Goal: Browse casually: Explore the website without a specific task or goal

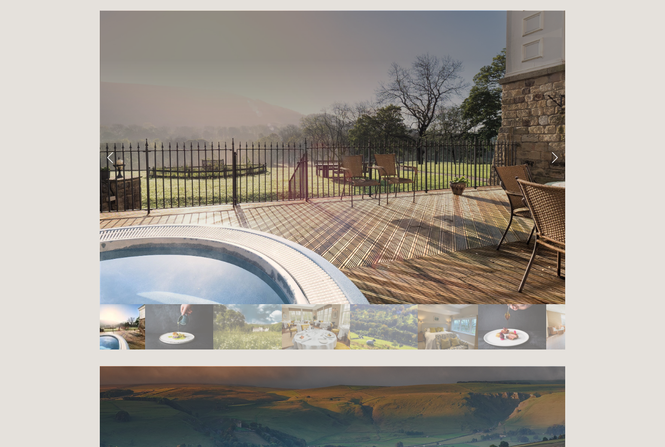
scroll to position [1645, 0]
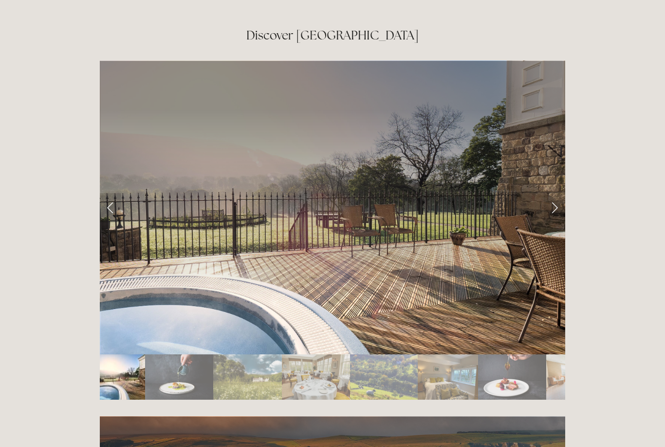
click at [553, 193] on link "Next Slide" at bounding box center [554, 207] width 21 height 29
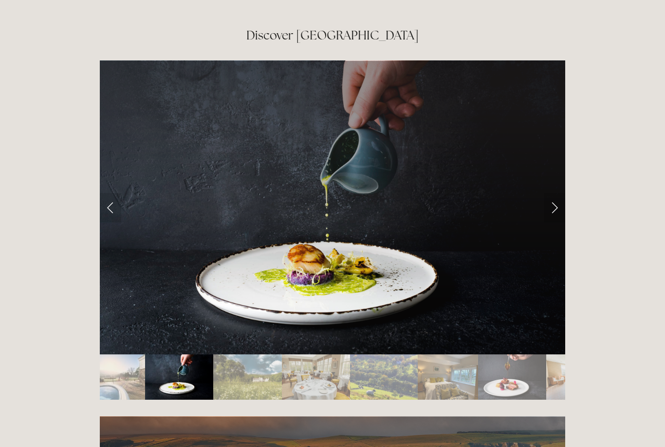
click at [555, 193] on link "Next Slide" at bounding box center [554, 207] width 21 height 29
click at [551, 193] on link "Next Slide" at bounding box center [554, 207] width 21 height 29
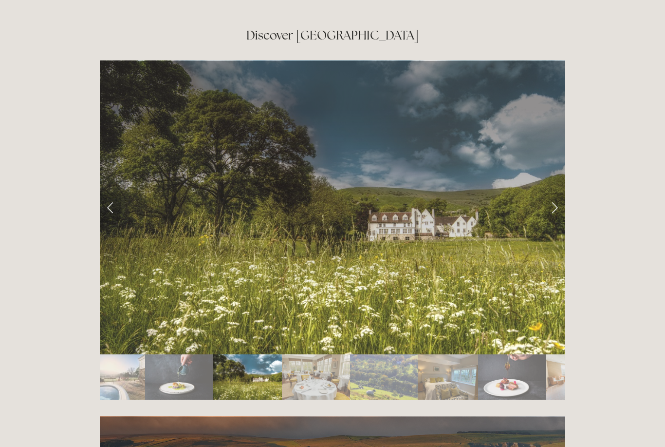
click at [549, 193] on link "Next Slide" at bounding box center [554, 207] width 21 height 29
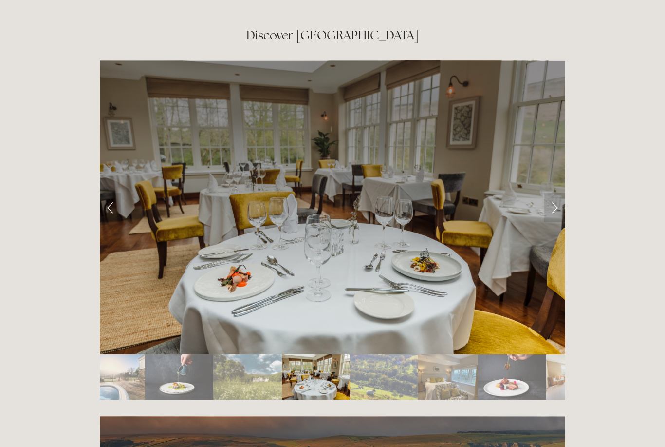
click at [552, 193] on link "Next Slide" at bounding box center [554, 207] width 21 height 29
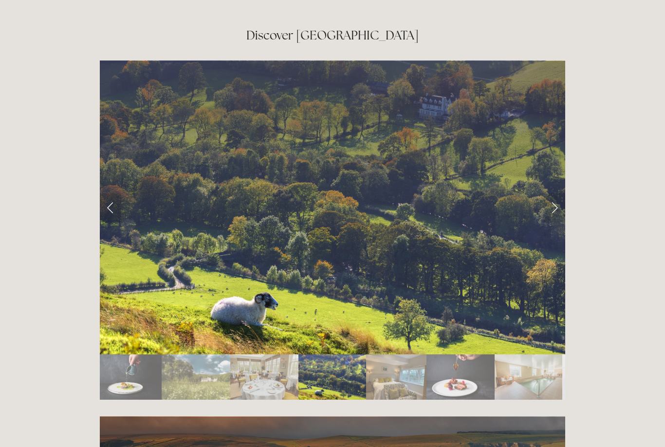
click at [557, 193] on link "Next Slide" at bounding box center [554, 207] width 21 height 29
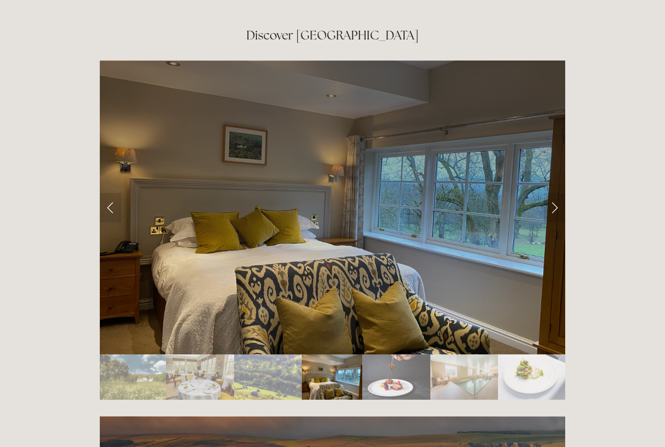
click at [560, 193] on link "Next Slide" at bounding box center [554, 207] width 21 height 29
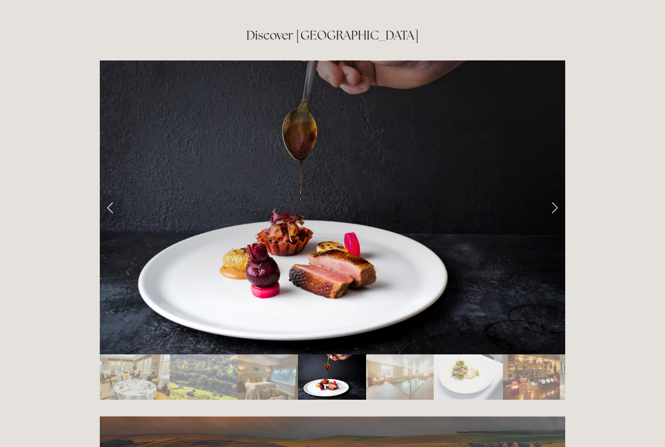
click at [561, 193] on link "Next Slide" at bounding box center [554, 207] width 21 height 29
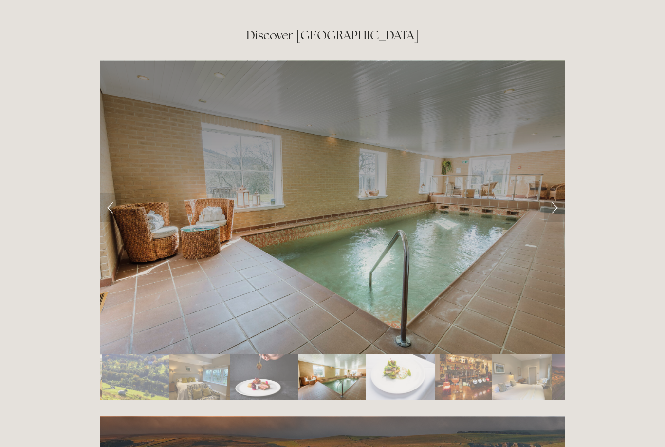
click at [550, 193] on link "Next Slide" at bounding box center [554, 207] width 21 height 29
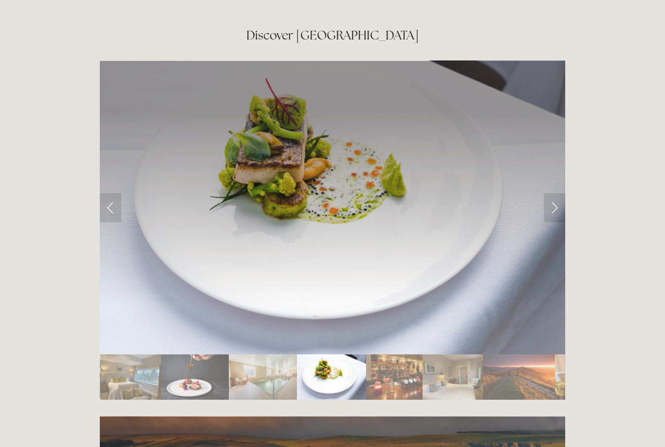
click at [553, 193] on link "Next Slide" at bounding box center [554, 207] width 21 height 29
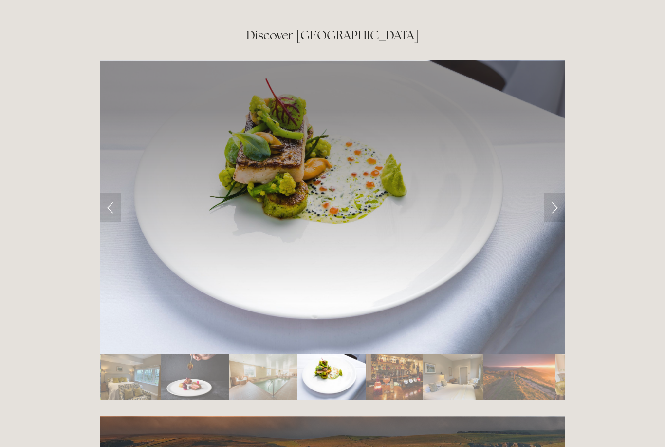
click at [551, 193] on link "Next Slide" at bounding box center [554, 207] width 21 height 29
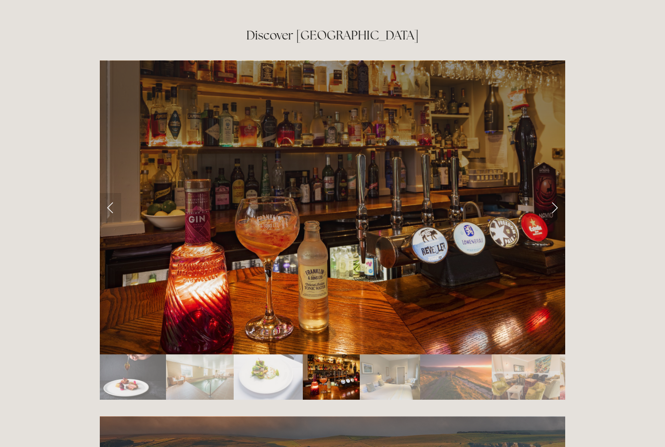
click at [561, 193] on link "Next Slide" at bounding box center [554, 207] width 21 height 29
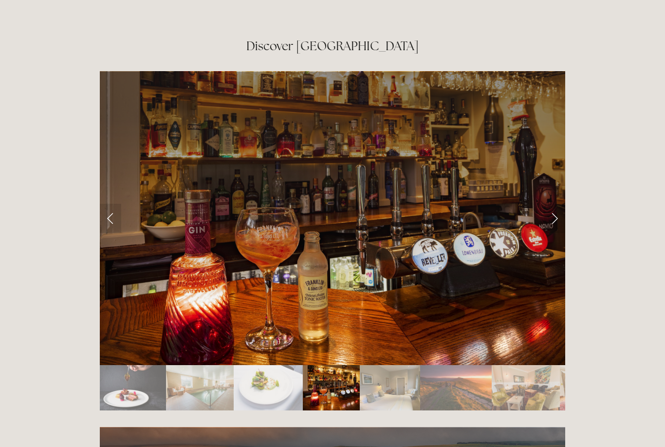
scroll to position [1633, 0]
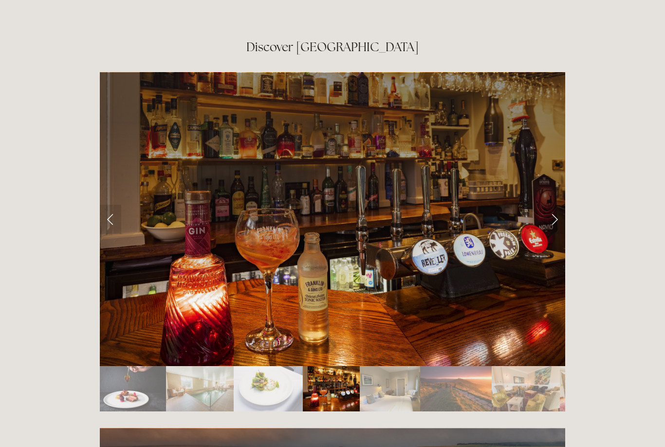
click at [551, 205] on link "Next Slide" at bounding box center [554, 219] width 21 height 29
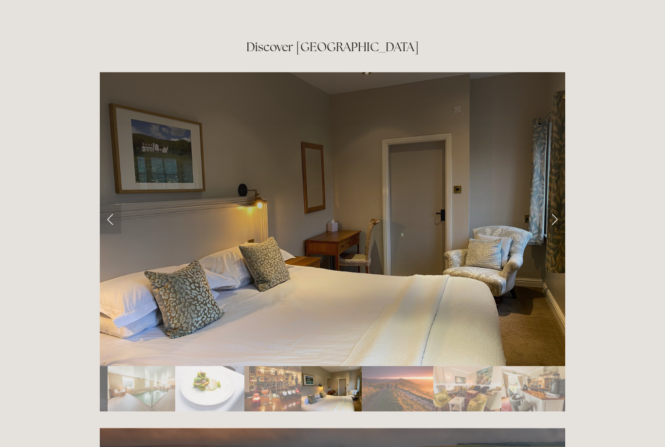
click at [553, 205] on link "Next Slide" at bounding box center [554, 219] width 21 height 29
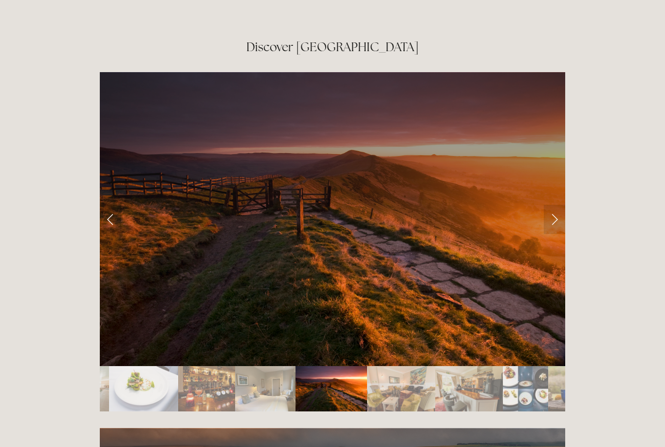
click at [554, 205] on link "Next Slide" at bounding box center [554, 219] width 21 height 29
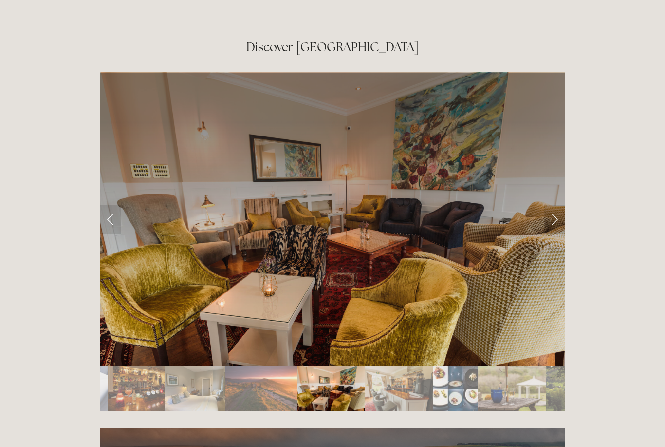
click at [559, 205] on link "Next Slide" at bounding box center [554, 219] width 21 height 29
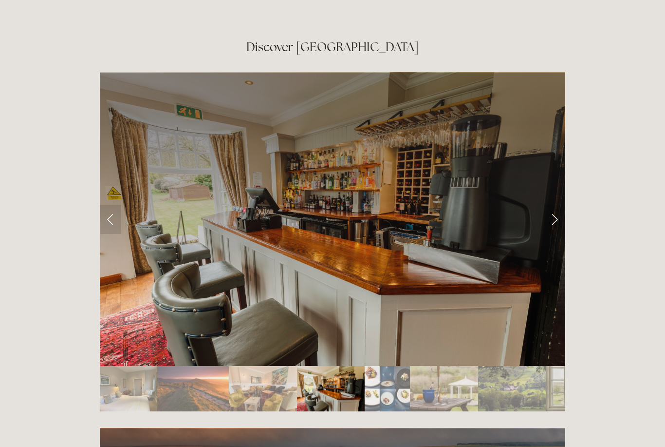
click at [559, 205] on link "Next Slide" at bounding box center [554, 219] width 21 height 29
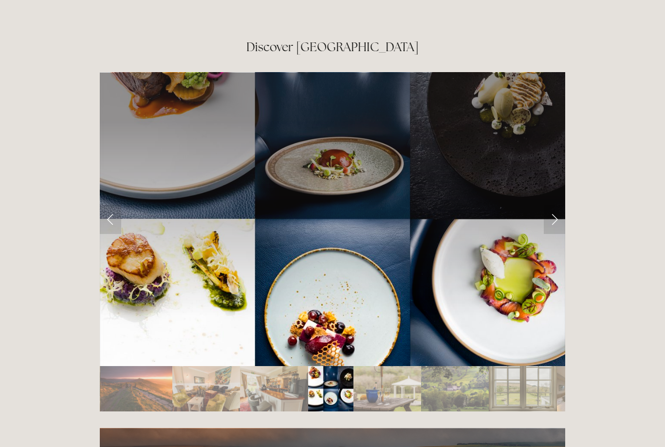
click at [555, 205] on link "Next Slide" at bounding box center [554, 219] width 21 height 29
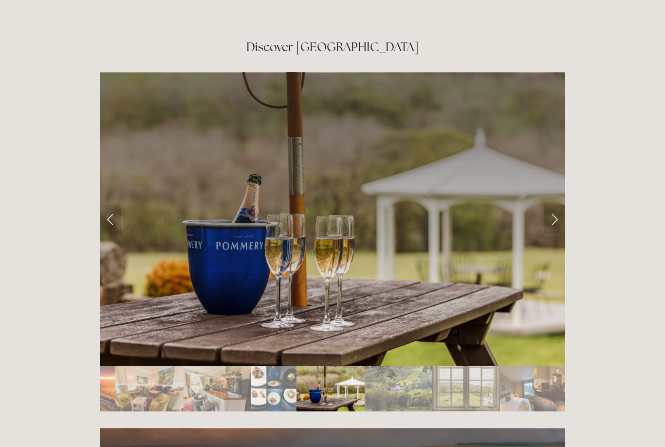
click at [556, 205] on link "Next Slide" at bounding box center [554, 219] width 21 height 29
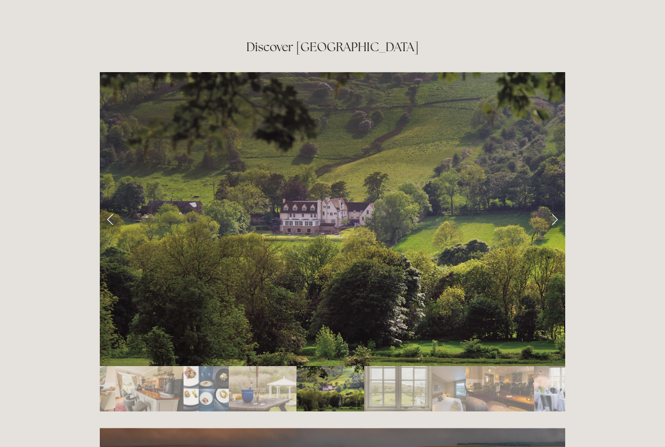
click at [554, 205] on link "Next Slide" at bounding box center [554, 219] width 21 height 29
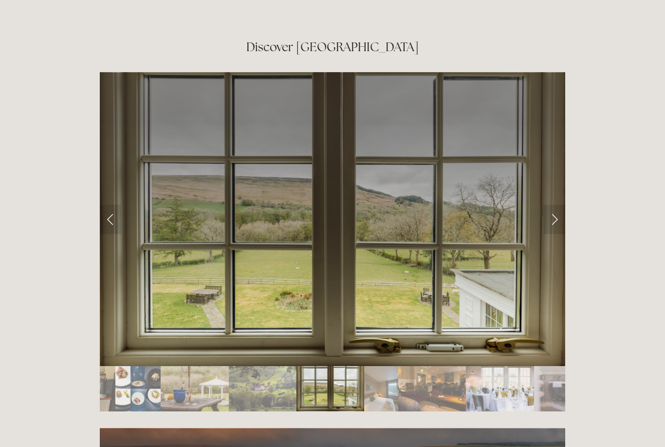
click at [553, 205] on link "Next Slide" at bounding box center [554, 219] width 21 height 29
click at [557, 205] on link "Next Slide" at bounding box center [554, 219] width 21 height 29
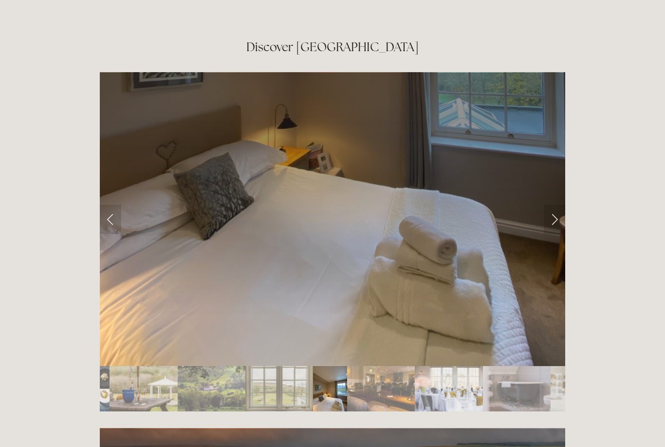
click at [557, 205] on link "Next Slide" at bounding box center [554, 219] width 21 height 29
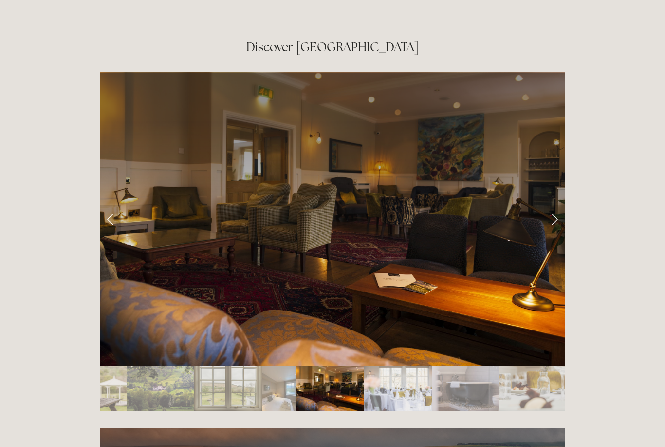
click at [556, 205] on link "Next Slide" at bounding box center [554, 219] width 21 height 29
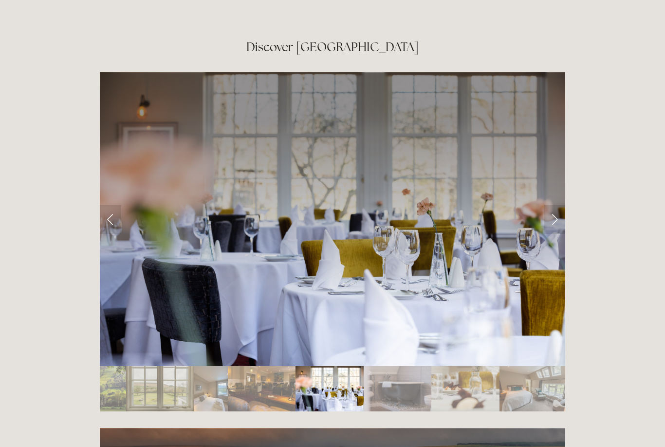
click at [552, 205] on link "Next Slide" at bounding box center [554, 219] width 21 height 29
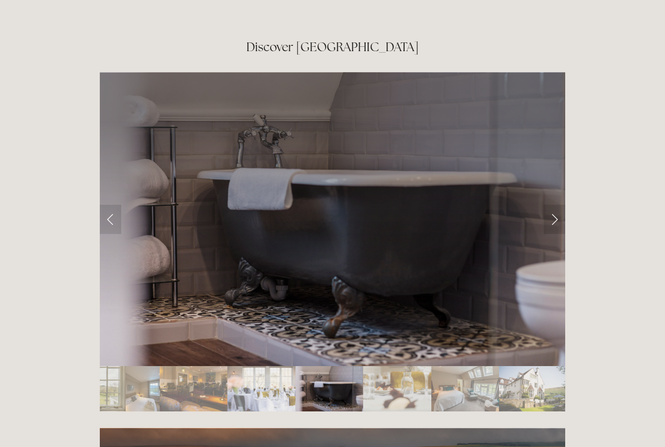
click at [550, 205] on link "Next Slide" at bounding box center [554, 219] width 21 height 29
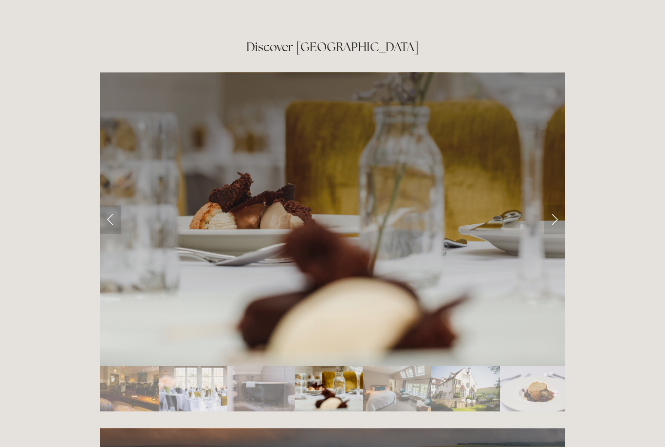
click at [557, 205] on link "Next Slide" at bounding box center [554, 219] width 21 height 29
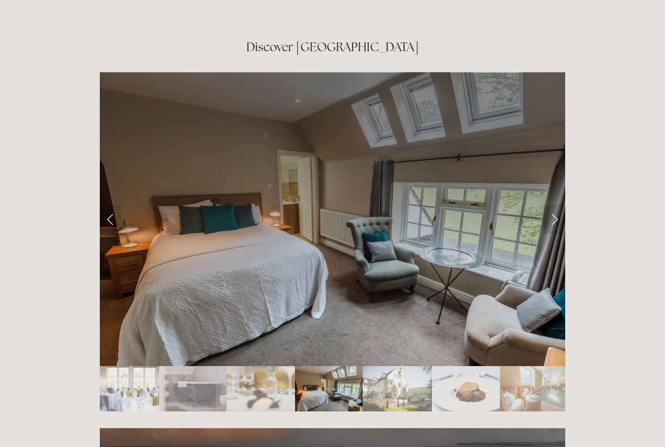
click at [552, 205] on link "Next Slide" at bounding box center [554, 219] width 21 height 29
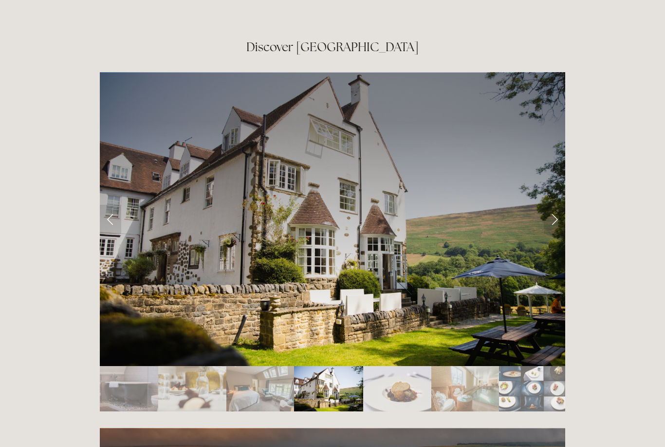
click at [552, 205] on link "Next Slide" at bounding box center [554, 219] width 21 height 29
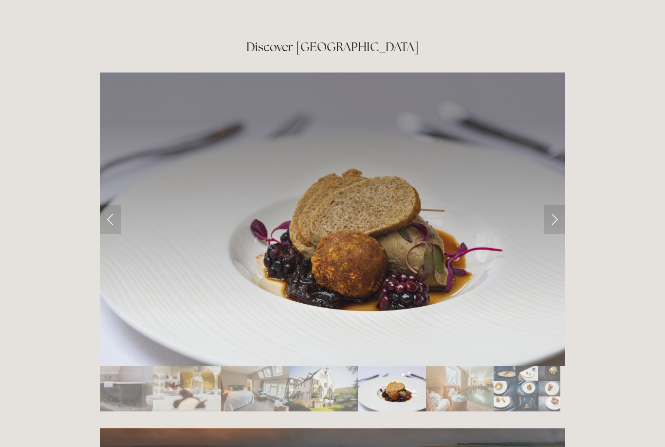
click at [554, 205] on link "Next Slide" at bounding box center [554, 219] width 21 height 29
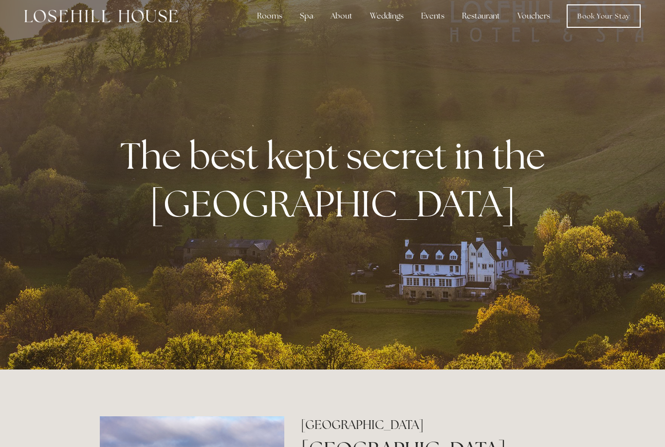
scroll to position [0, 0]
